Goal: Obtain resource: Download file/media

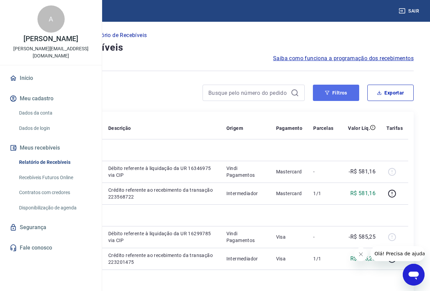
click at [329, 94] on icon "button" at bounding box center [327, 93] width 5 height 5
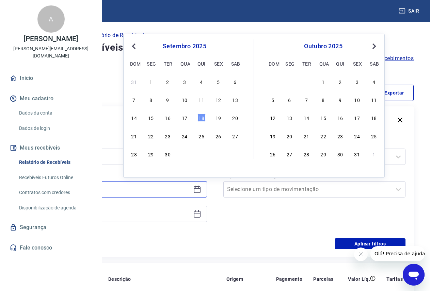
click at [190, 189] on input at bounding box center [110, 190] width 160 height 10
click at [152, 116] on div "15" at bounding box center [151, 118] width 8 height 8
type input "[DATE]"
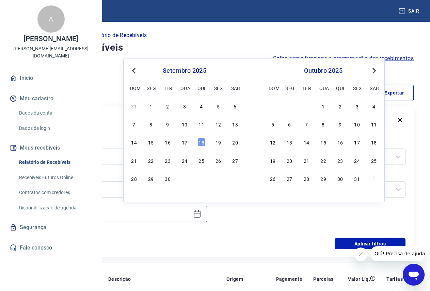
click at [167, 211] on input at bounding box center [110, 214] width 160 height 10
click at [202, 144] on div "18" at bounding box center [201, 142] width 8 height 8
type input "[DATE]"
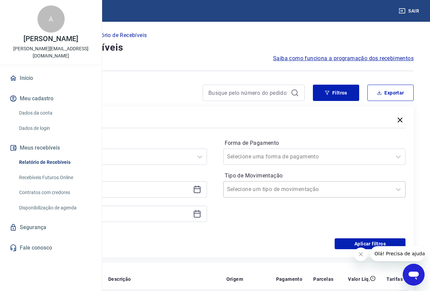
click at [296, 192] on input "Tipo de Movimentação" at bounding box center [261, 190] width 69 height 8
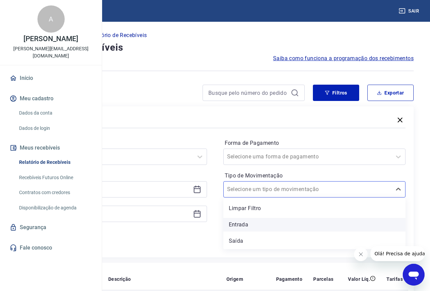
click at [295, 227] on div "Entrada" at bounding box center [314, 225] width 182 height 14
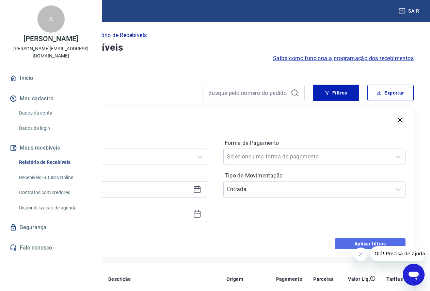
click at [371, 244] on button "Aplicar filtros" at bounding box center [370, 244] width 71 height 11
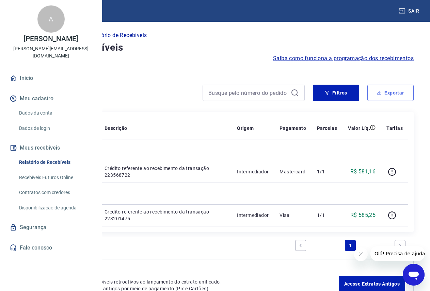
click at [397, 93] on button "Exportar" at bounding box center [390, 93] width 46 height 16
type input "[DATE]"
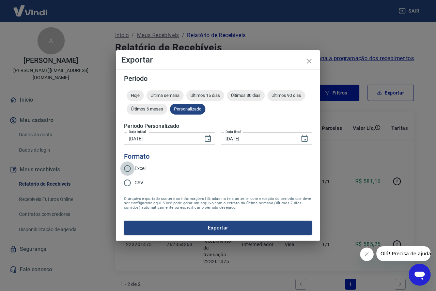
click at [124, 168] on input "Excel" at bounding box center [127, 169] width 14 height 14
radio input "true"
click at [219, 231] on button "Exportar" at bounding box center [218, 228] width 188 height 14
